Goal: Information Seeking & Learning: Find specific fact

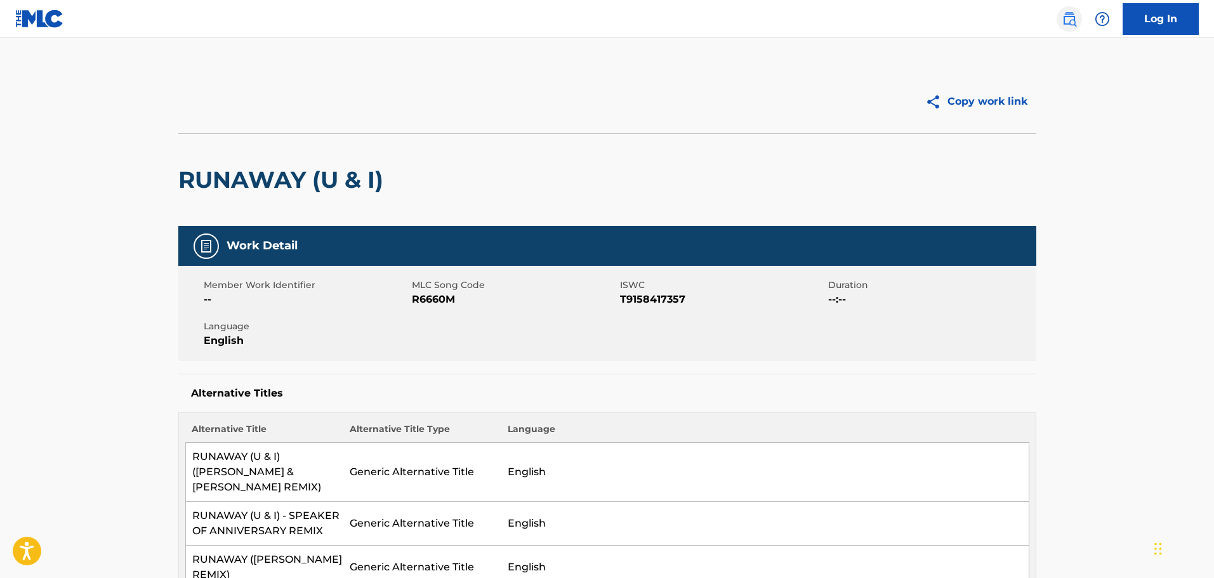
click at [1068, 23] on img at bounding box center [1068, 18] width 15 height 15
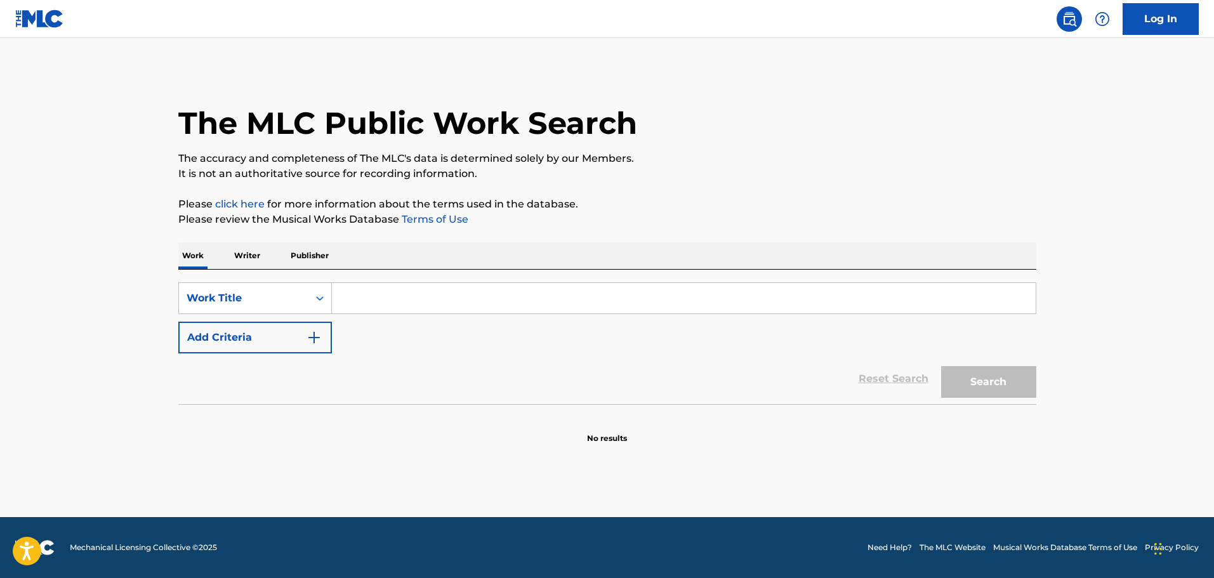
click at [381, 299] on input "Search Form" at bounding box center [684, 298] width 704 height 30
paste input "Thunder Chicken - The Mighty Imperials"
click at [1002, 384] on button "Search" at bounding box center [988, 382] width 95 height 32
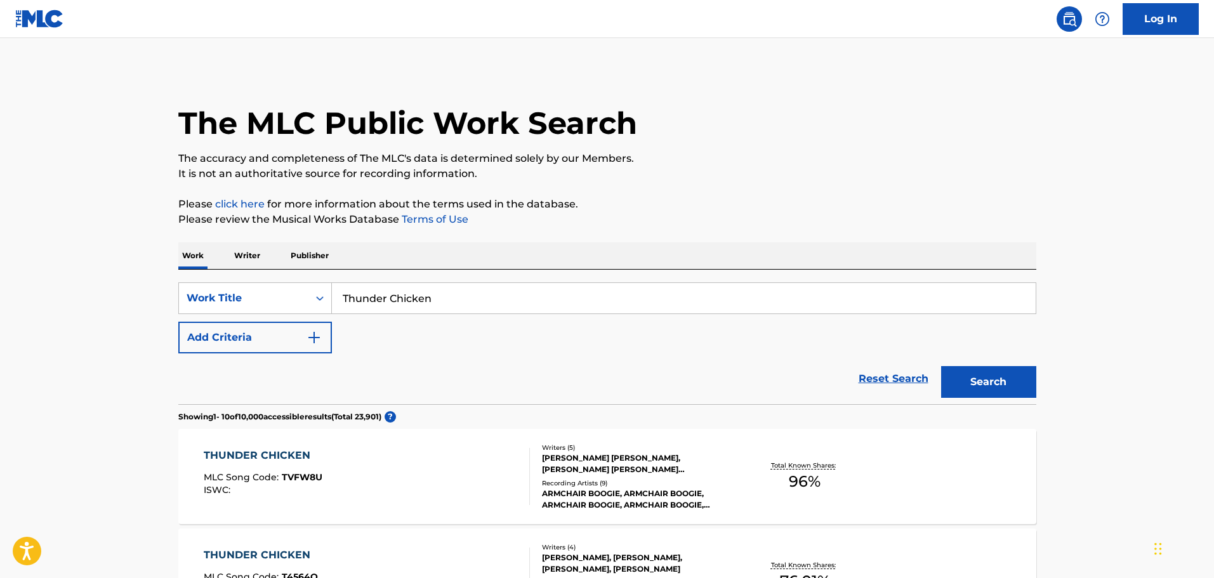
click at [454, 300] on input "Thunder Chicken" at bounding box center [684, 298] width 704 height 30
drag, startPoint x: 449, startPoint y: 298, endPoint x: 277, endPoint y: 300, distance: 171.9
click at [277, 300] on div "SearchWithCriteria9e67dbaa-9f1b-4992-9b05-b688ce72bf40 Work Title Thunder Chick…" at bounding box center [607, 298] width 858 height 32
paste input "- The Mighty Imperials"
click at [978, 381] on button "Search" at bounding box center [988, 382] width 95 height 32
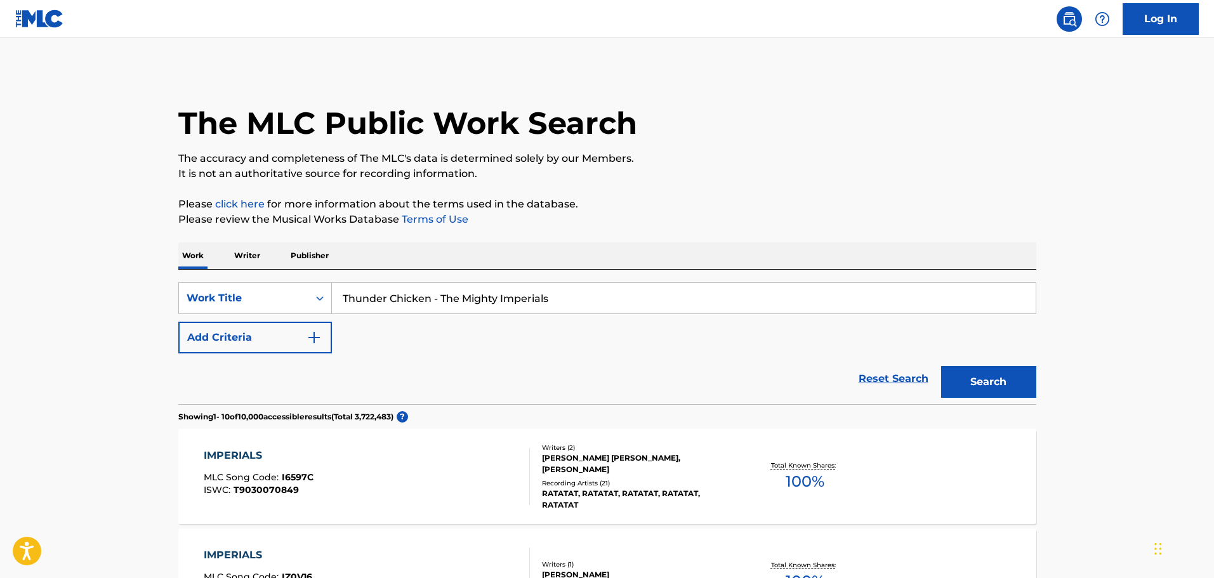
click at [553, 293] on input "Thunder Chicken - The Mighty Imperials" at bounding box center [684, 298] width 704 height 30
drag, startPoint x: 528, startPoint y: 300, endPoint x: 289, endPoint y: 292, distance: 239.3
click at [289, 292] on div "SearchWithCriteria9e67dbaa-9f1b-4992-9b05-b688ce72bf40 Work Title Thunder Chick…" at bounding box center [607, 298] width 858 height 32
paste input "- The Mighty Imperials"
click at [1022, 378] on button "Search" at bounding box center [988, 382] width 95 height 32
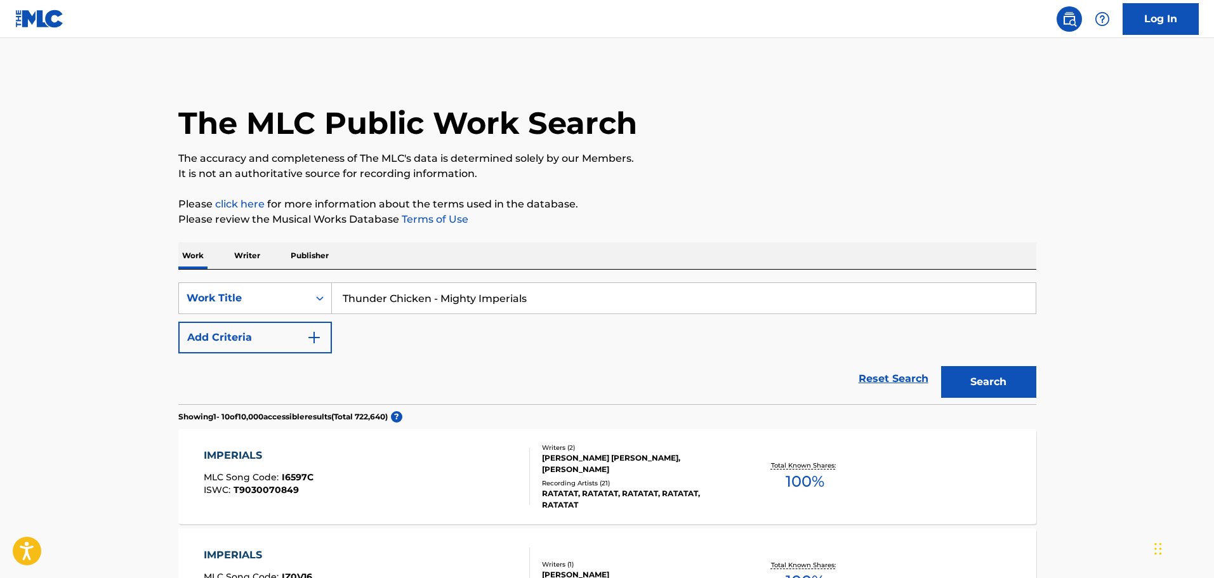
drag, startPoint x: 551, startPoint y: 298, endPoint x: 433, endPoint y: 295, distance: 118.7
click at [433, 295] on input "Thunder Chicken - Mighty Imperials" at bounding box center [684, 298] width 704 height 30
type input "Thunder Chicken"
click at [968, 373] on button "Search" at bounding box center [988, 382] width 95 height 32
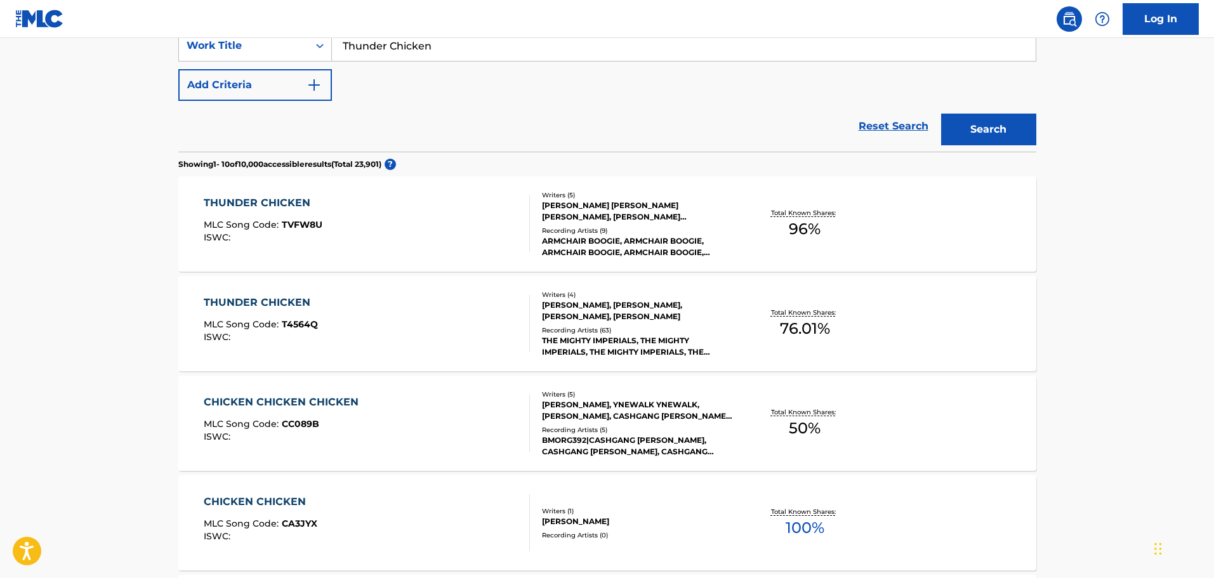
scroll to position [254, 0]
click at [463, 190] on div "THUNDER CHICKEN MLC Song Code : TVFW8U ISWC : Writers ( 5 ) JOHN AUGUST DOUGHER…" at bounding box center [607, 222] width 858 height 95
click at [435, 313] on div "THUNDER CHICKEN MLC Song Code : T4564Q ISWC :" at bounding box center [367, 322] width 326 height 57
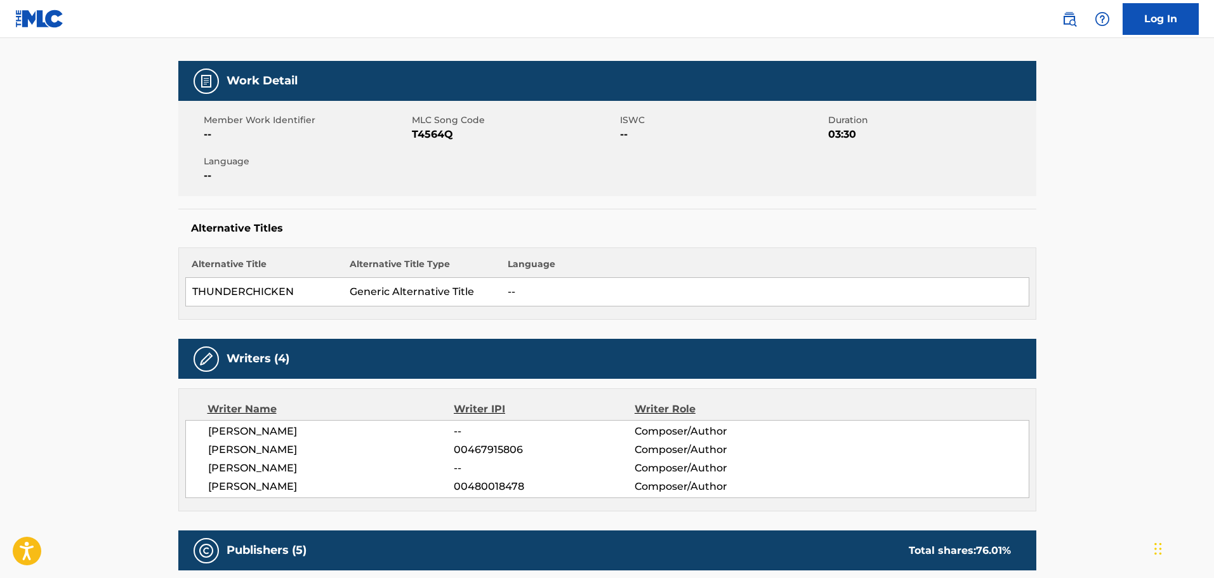
scroll to position [190, 0]
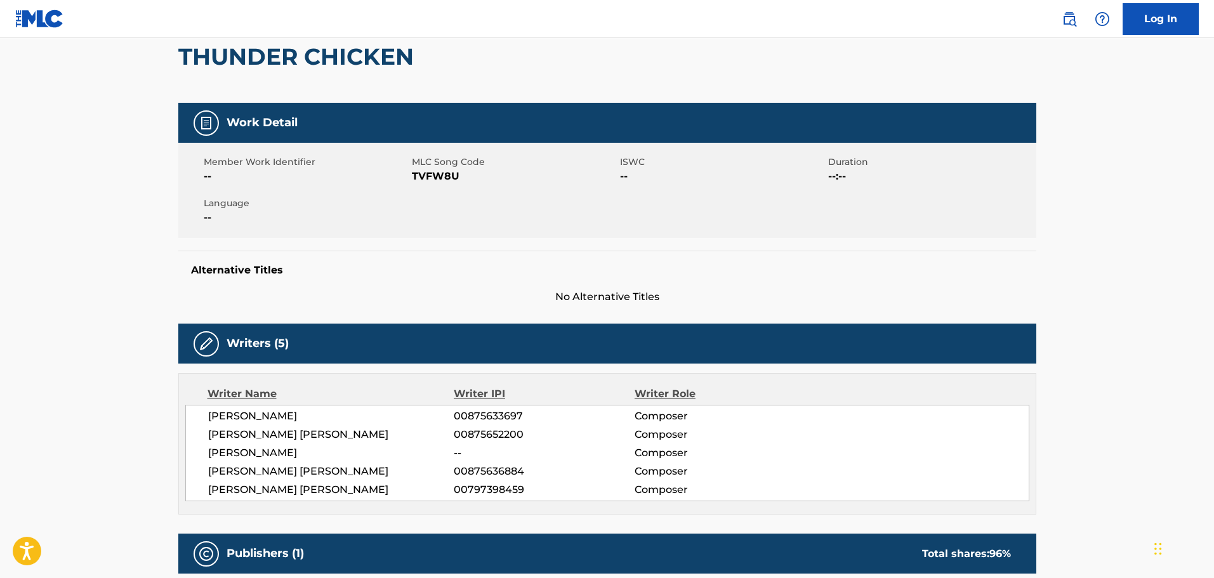
scroll to position [127, 0]
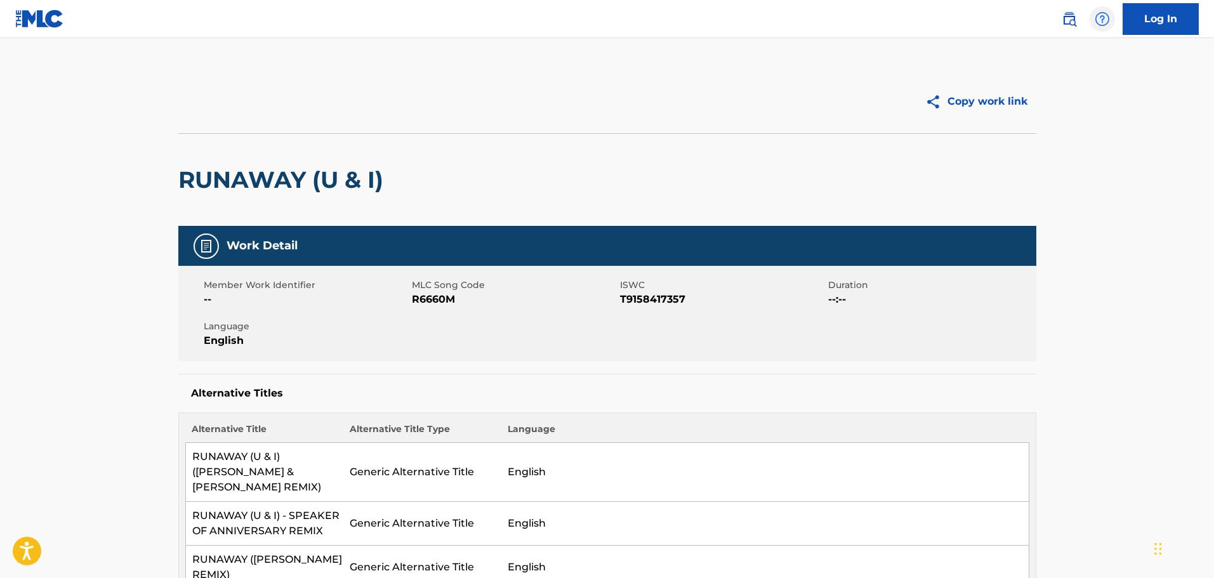
click at [1096, 18] on img at bounding box center [1101, 18] width 15 height 15
click at [1074, 21] on img at bounding box center [1068, 18] width 15 height 15
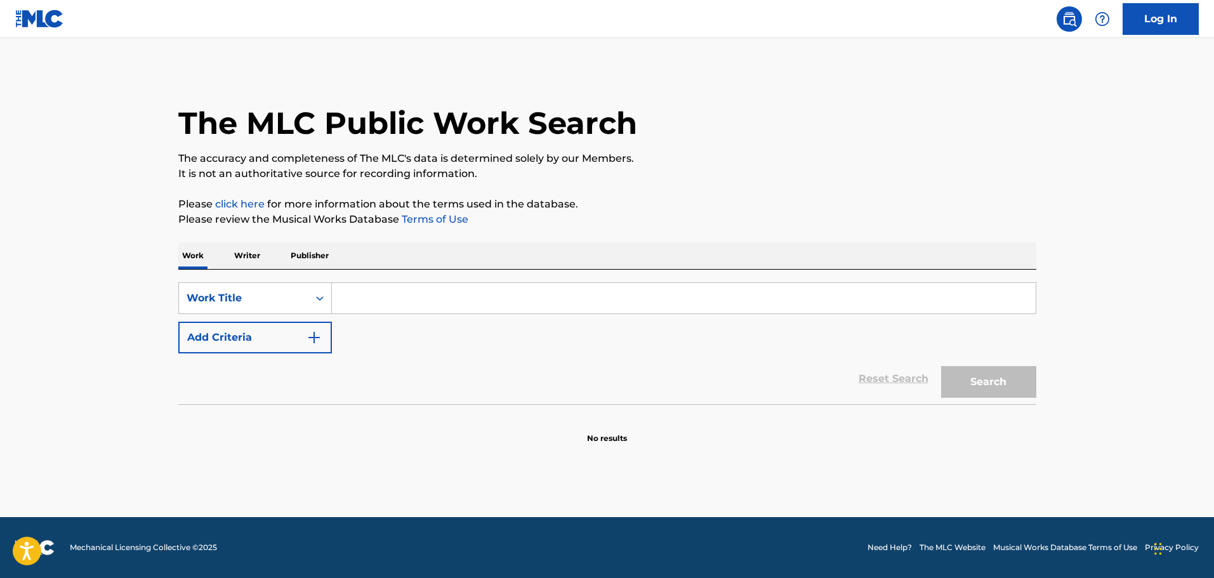
click at [379, 292] on input "Search Form" at bounding box center [684, 298] width 704 height 30
paste input "Thunder Chicken - The Mighty Imperials"
type input "Thunder Chicken"
click at [962, 378] on button "Search" at bounding box center [988, 382] width 95 height 32
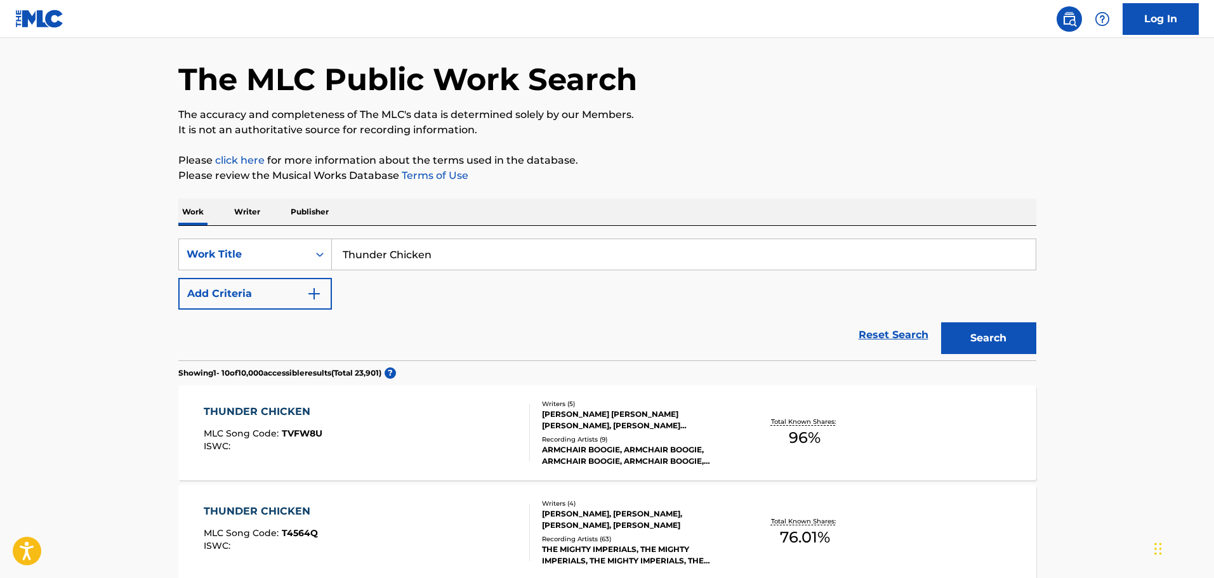
scroll to position [190, 0]
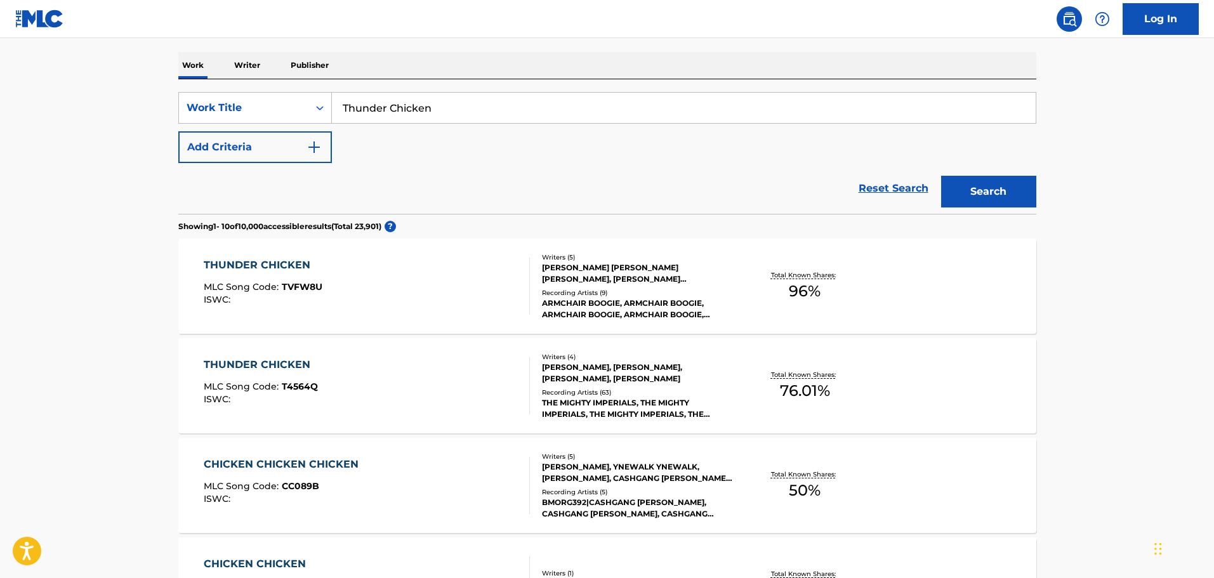
click at [389, 379] on div "THUNDER CHICKEN MLC Song Code : T4564Q ISWC :" at bounding box center [367, 385] width 326 height 57
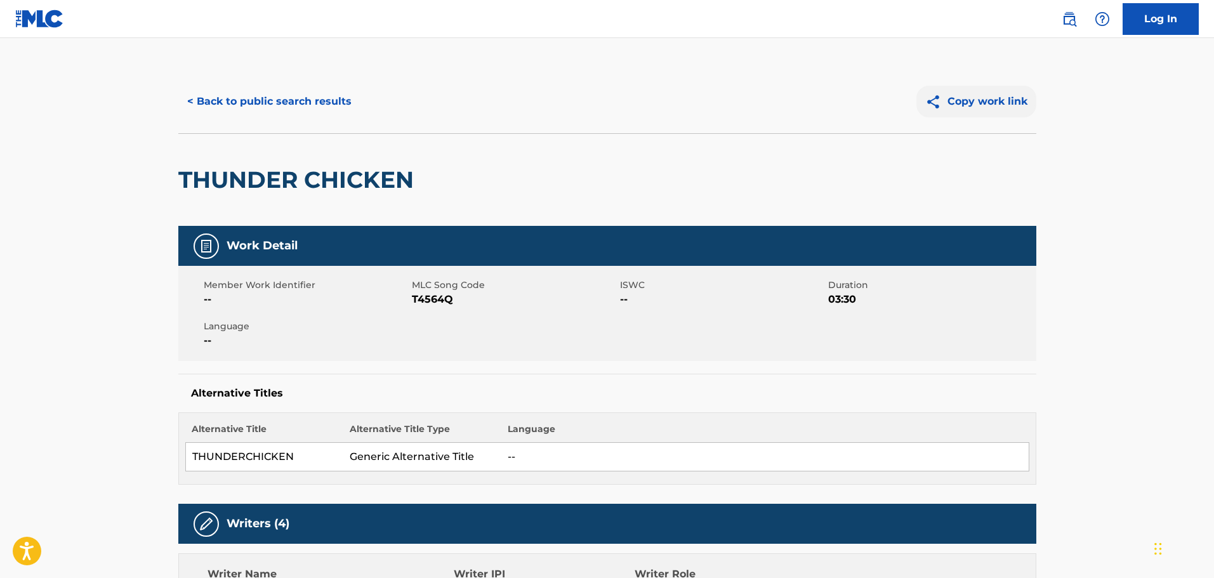
click at [995, 100] on button "Copy work link" at bounding box center [976, 102] width 120 height 32
